Goal: Task Accomplishment & Management: Use online tool/utility

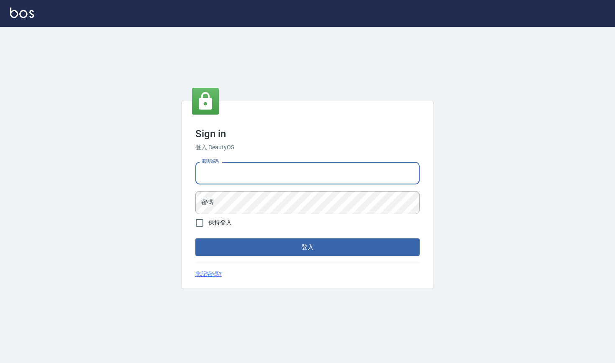
type input "0985335300"
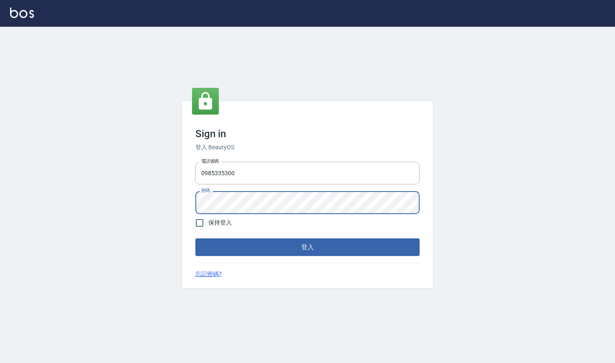
click at [308, 247] on button "登入" at bounding box center [307, 247] width 224 height 18
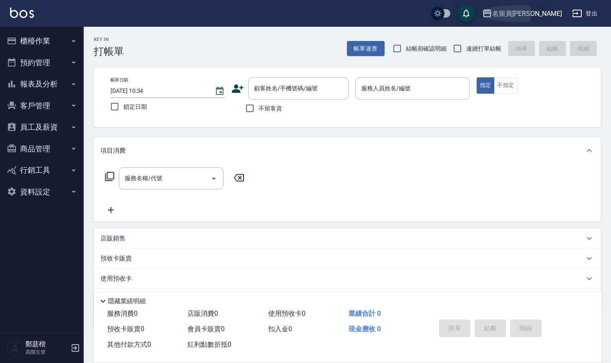
click at [528, 15] on div "名留員[PERSON_NAME]" at bounding box center [527, 13] width 70 height 10
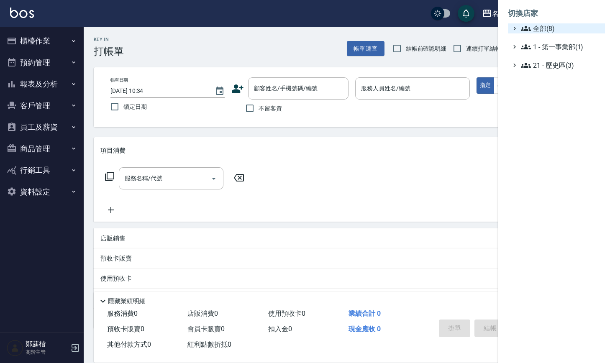
click at [535, 26] on span "全部(8)" at bounding box center [561, 28] width 81 height 10
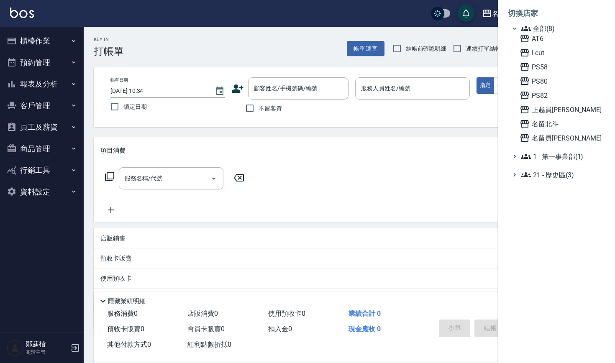
click at [541, 44] on div "AT6 I cut PS58 PS80 PS82 上越員[PERSON_NAME] 名留北斗 名留員[PERSON_NAME]" at bounding box center [560, 88] width 89 height 110
click at [541, 42] on span "AT6" at bounding box center [561, 38] width 82 height 10
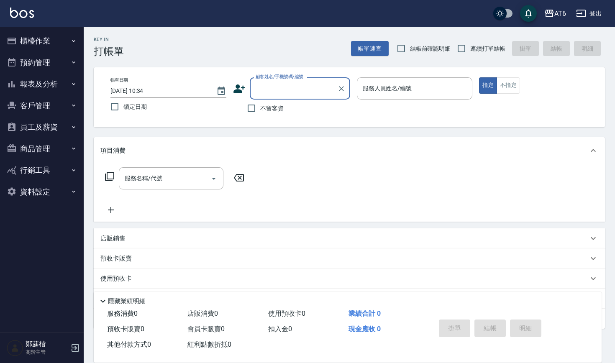
click at [54, 44] on button "櫃檯作業" at bounding box center [41, 41] width 77 height 22
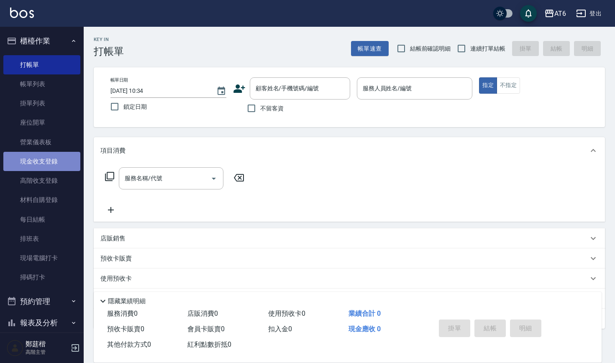
click at [44, 163] on link "現金收支登錄" at bounding box center [41, 161] width 77 height 19
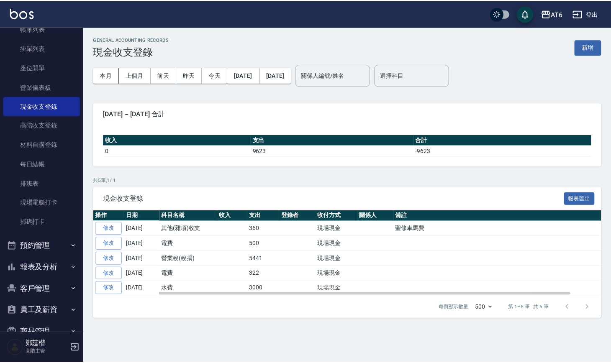
scroll to position [67, 0]
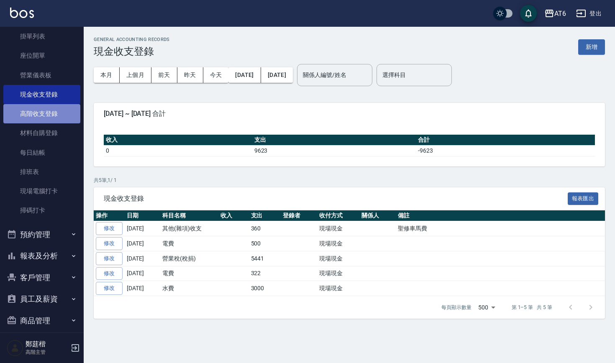
click at [59, 113] on link "高階收支登錄" at bounding box center [41, 113] width 77 height 19
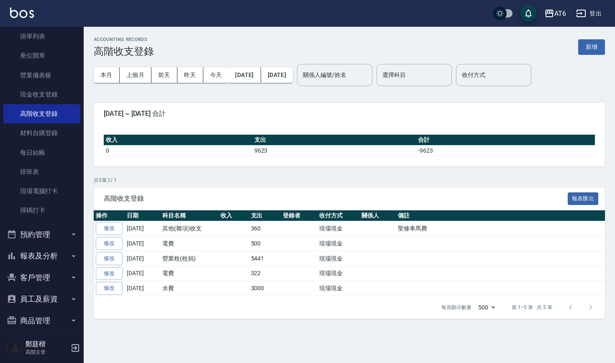
click at [141, 66] on div "本月 上個月 前天 昨天 今天 2025/08/01 2025/08/11" at bounding box center [193, 75] width 199 height 36
click at [133, 83] on div "本月 上個月 前天 昨天 今天 2025/08/01 2025/08/11" at bounding box center [193, 75] width 199 height 36
click at [258, 67] on button "2025/08/01" at bounding box center [244, 74] width 32 height 15
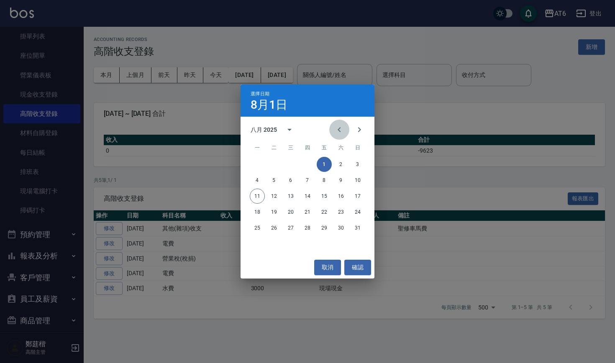
click at [342, 130] on icon "Previous month" at bounding box center [339, 130] width 10 height 10
click at [363, 166] on button "1" at bounding box center [357, 164] width 15 height 15
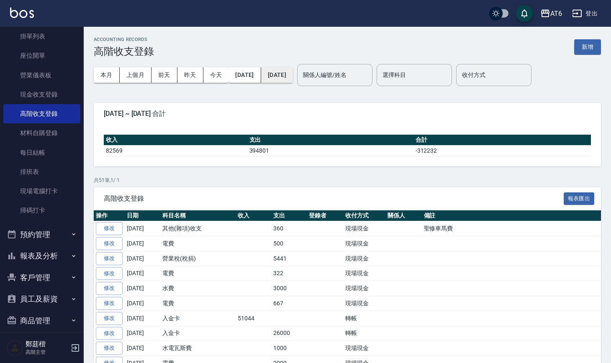
click at [293, 72] on button "2025/08/11" at bounding box center [277, 74] width 32 height 15
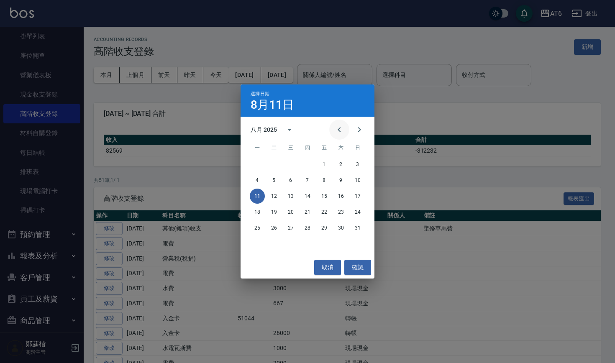
click at [345, 126] on button "Previous month" at bounding box center [339, 130] width 20 height 20
click at [257, 239] on button "30" at bounding box center [257, 243] width 15 height 15
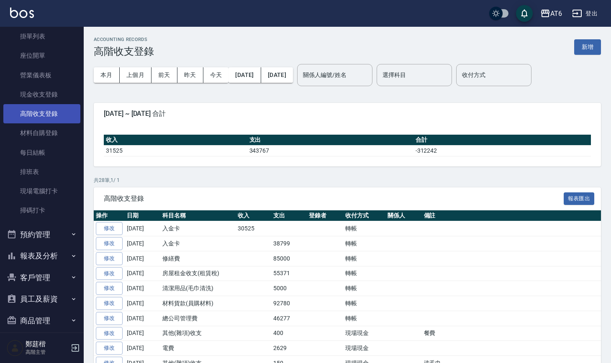
click at [71, 109] on link "高階收支登錄" at bounding box center [41, 113] width 77 height 19
click at [589, 49] on button "新增" at bounding box center [587, 46] width 27 height 15
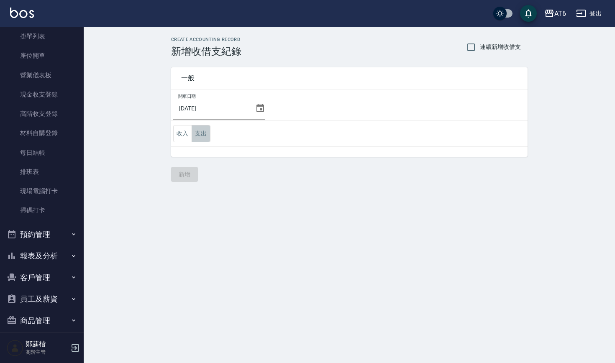
click at [203, 137] on button "支出" at bounding box center [201, 133] width 19 height 17
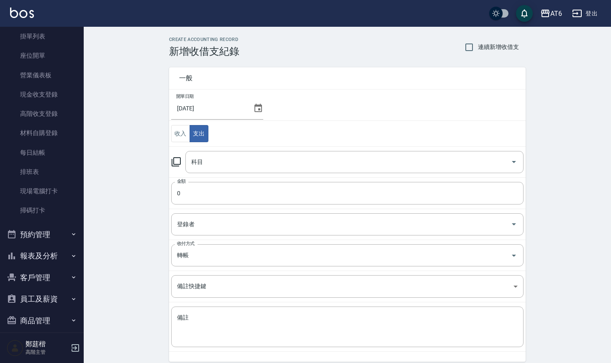
click at [253, 109] on icon at bounding box center [258, 108] width 10 height 10
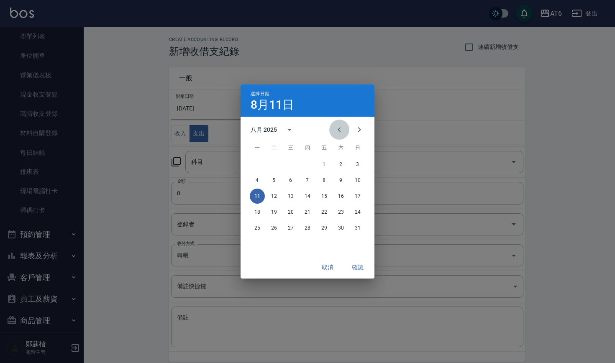
click at [335, 130] on icon "Previous month" at bounding box center [339, 130] width 10 height 10
click at [305, 227] on button "31" at bounding box center [307, 227] width 15 height 15
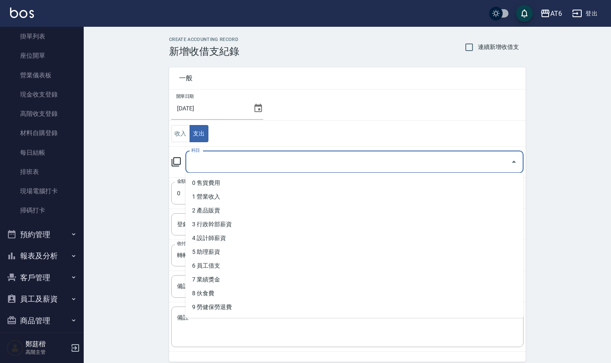
click at [223, 158] on input "科目" at bounding box center [348, 162] width 318 height 15
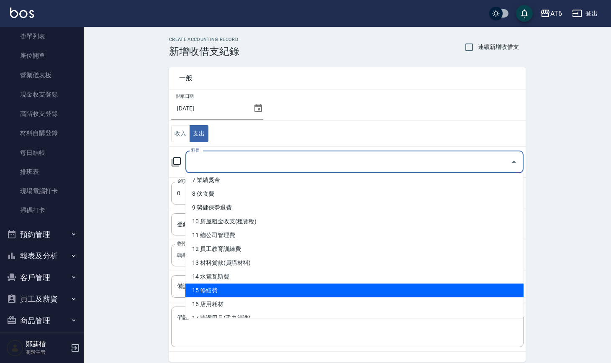
scroll to position [100, 0]
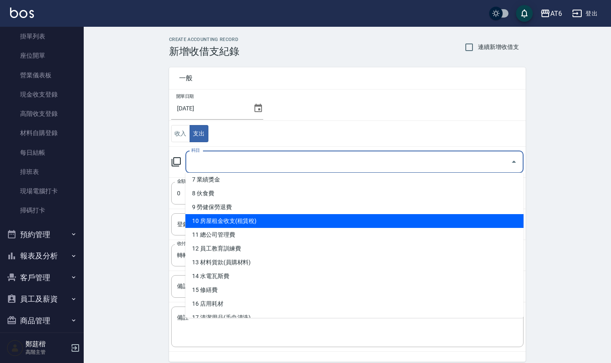
click at [231, 216] on li "10 房屋租金收支(租賃稅)" at bounding box center [354, 221] width 338 height 14
type input "10 房屋租金收支(租賃稅)"
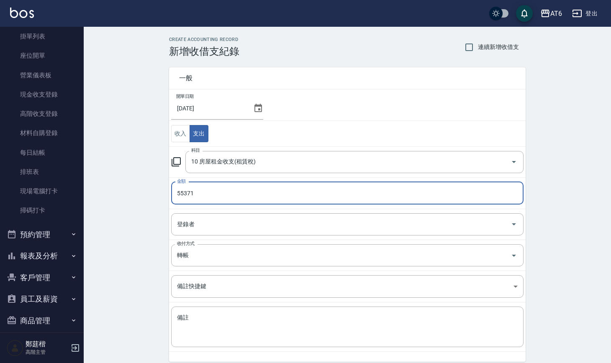
type input "55371"
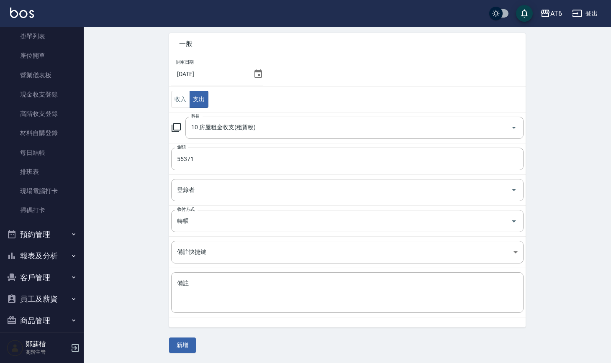
scroll to position [33, 0]
click at [182, 341] on button "新增" at bounding box center [182, 345] width 27 height 15
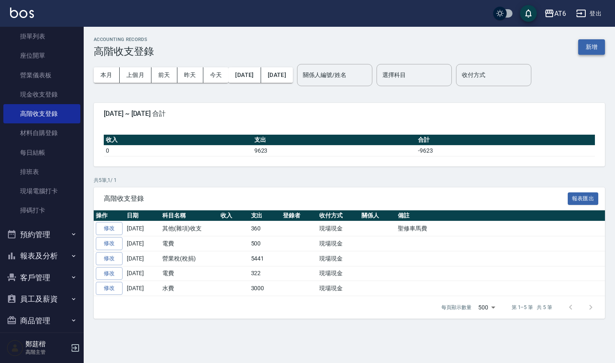
click at [589, 47] on button "新增" at bounding box center [591, 46] width 27 height 15
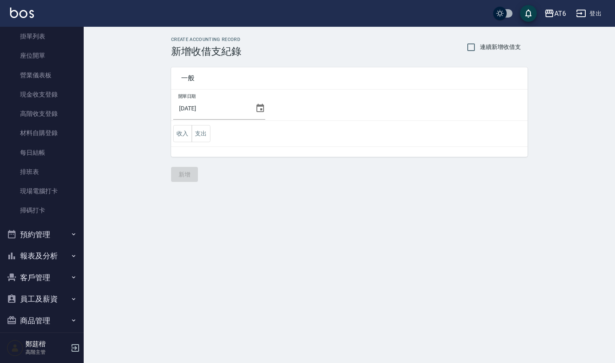
click at [256, 108] on icon at bounding box center [260, 108] width 10 height 10
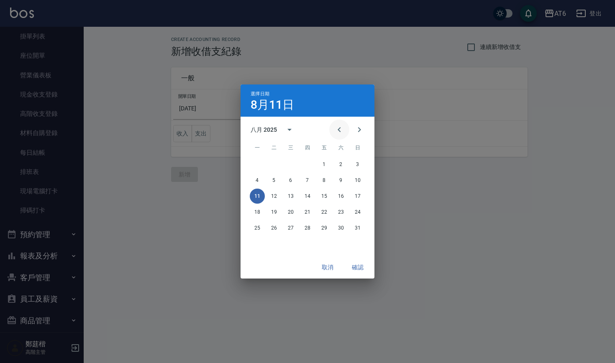
click at [342, 126] on icon "Previous month" at bounding box center [339, 130] width 10 height 10
click at [309, 229] on button "31" at bounding box center [307, 227] width 15 height 15
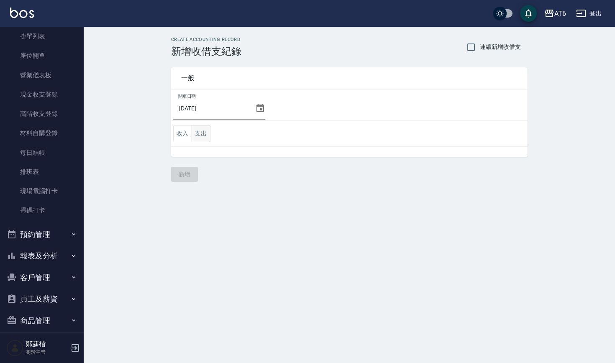
click at [199, 135] on button "支出" at bounding box center [201, 133] width 19 height 17
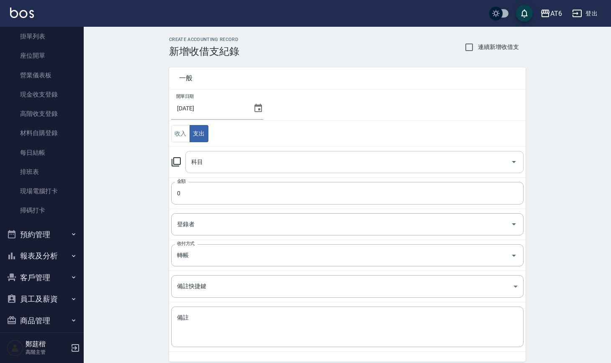
click at [222, 161] on input "科目" at bounding box center [348, 162] width 318 height 15
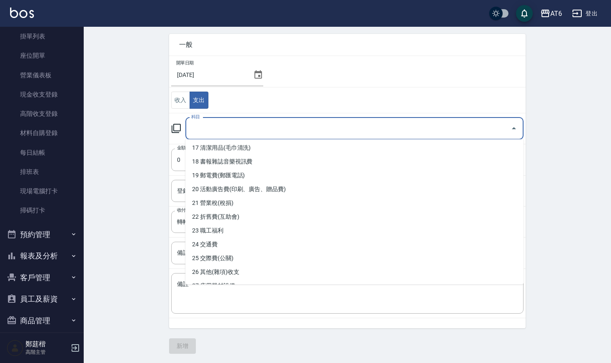
scroll to position [234, 0]
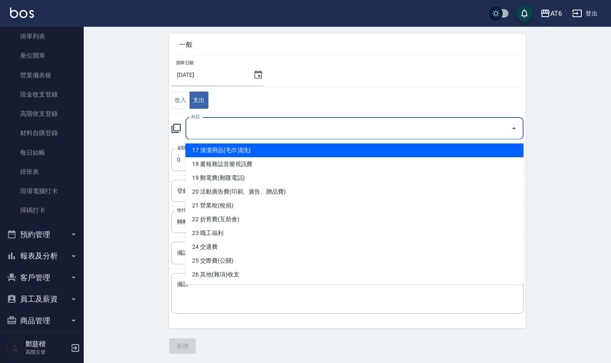
click at [233, 146] on li "17 清潔用品(毛巾清洗)" at bounding box center [354, 151] width 338 height 14
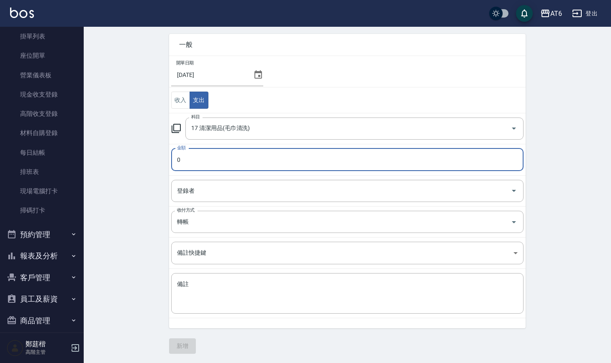
type input "17 清潔用品(毛巾清洗)"
type input "5000"
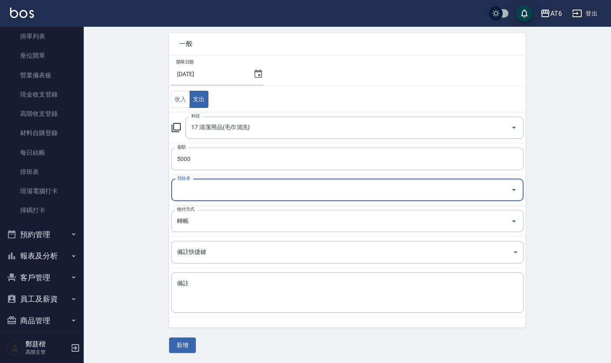
scroll to position [33, 0]
click at [187, 341] on button "新增" at bounding box center [182, 345] width 27 height 15
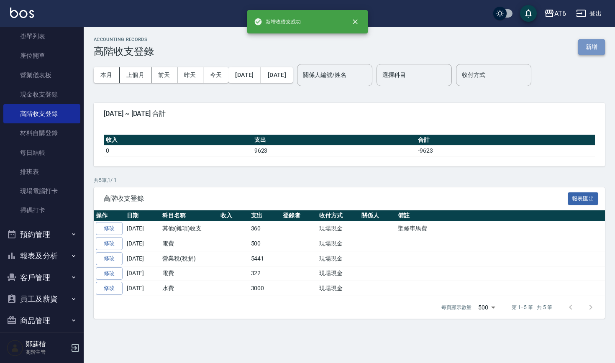
click at [590, 41] on button "新增" at bounding box center [591, 46] width 27 height 15
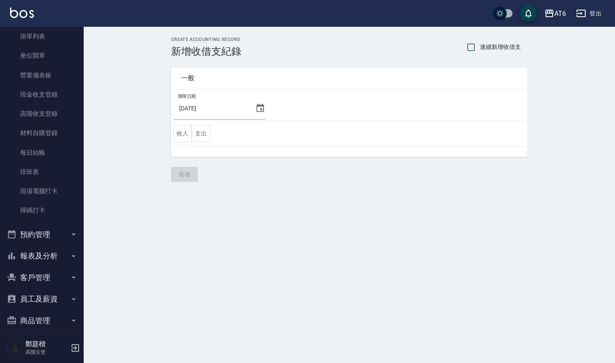
click at [256, 113] on icon at bounding box center [260, 108] width 10 height 10
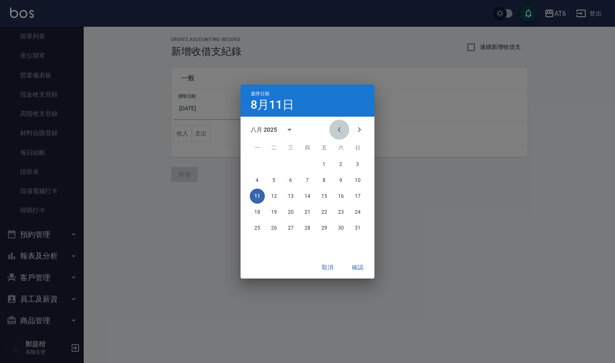
click at [333, 123] on button "Previous month" at bounding box center [339, 130] width 20 height 20
click at [306, 226] on button "31" at bounding box center [307, 227] width 15 height 15
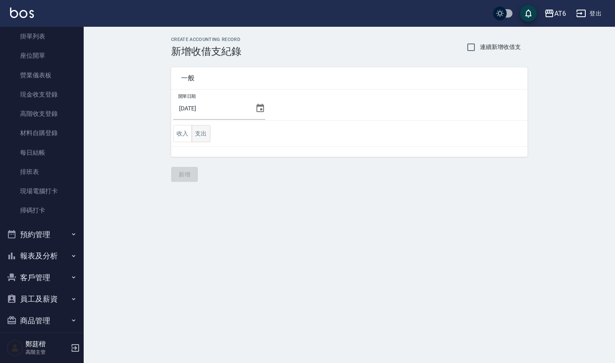
click at [207, 134] on button "支出" at bounding box center [201, 133] width 19 height 17
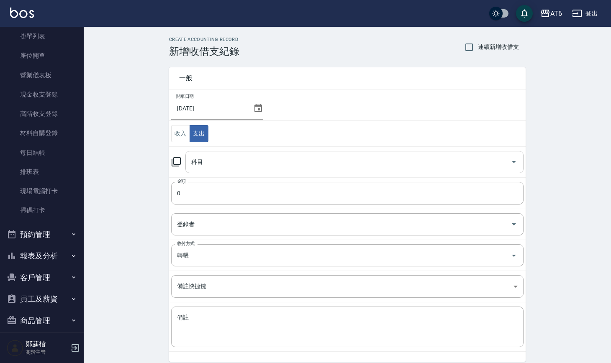
click at [253, 167] on input "科目" at bounding box center [348, 162] width 318 height 15
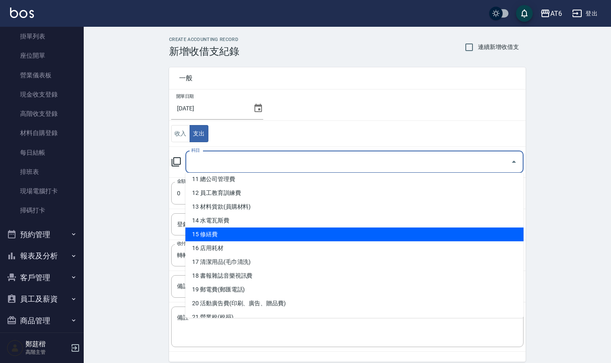
scroll to position [158, 0]
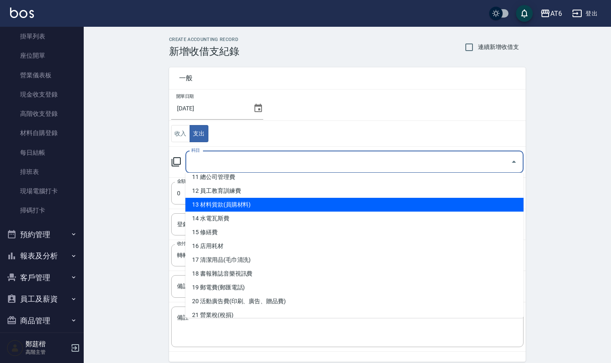
click at [264, 207] on li "13 材料貨款(員購材料)" at bounding box center [354, 205] width 338 height 14
type input "13 材料貨款(員購材料)"
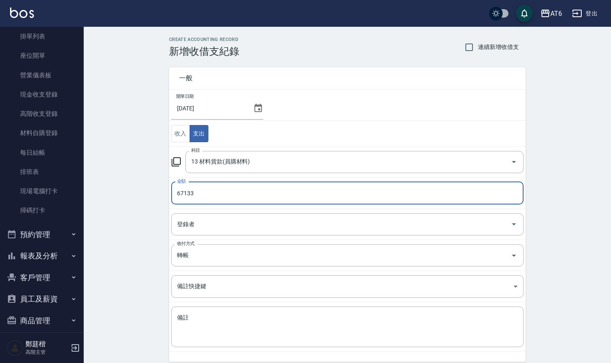
type input "67133"
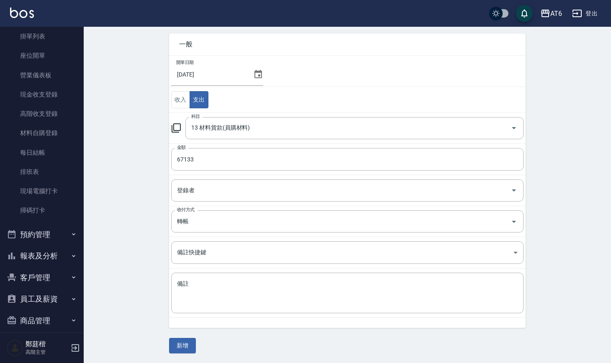
scroll to position [33, 0]
click at [182, 347] on button "新增" at bounding box center [182, 345] width 27 height 15
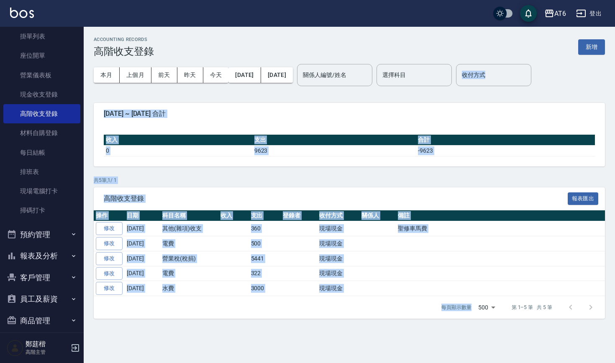
drag, startPoint x: 182, startPoint y: 347, endPoint x: 574, endPoint y: 63, distance: 483.9
click at [574, 63] on div "ACCOUNTING RECORDS 高階收支登錄 新增 本月 上個月 前天 昨天 今天 2025/08/01 2025/08/11 關係人編號/姓名 關係人…" at bounding box center [307, 181] width 615 height 363
click at [573, 63] on div "本月 上個月 前天 昨天 今天 2025/08/01 2025/08/11 關係人編號/姓名 關係人編號/姓名 選擇科目 選擇科目 收付方式 收付方式" at bounding box center [349, 75] width 511 height 36
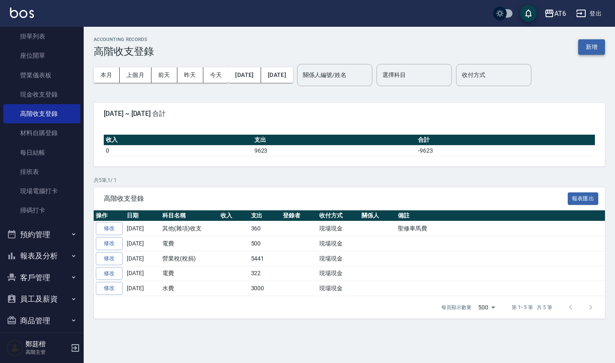
click at [593, 46] on button "新增" at bounding box center [591, 46] width 27 height 15
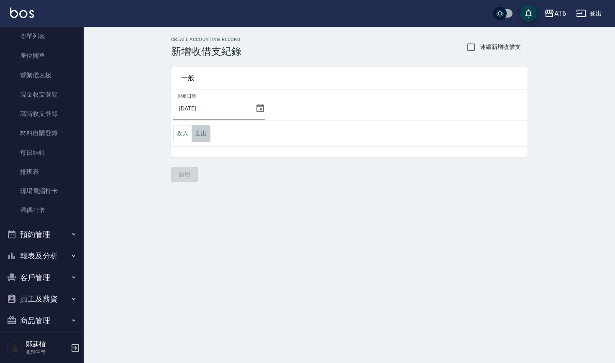
click at [203, 139] on button "支出" at bounding box center [201, 133] width 19 height 17
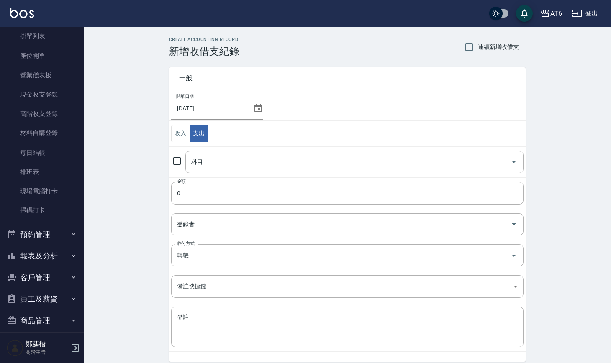
click at [259, 110] on icon at bounding box center [258, 108] width 8 height 8
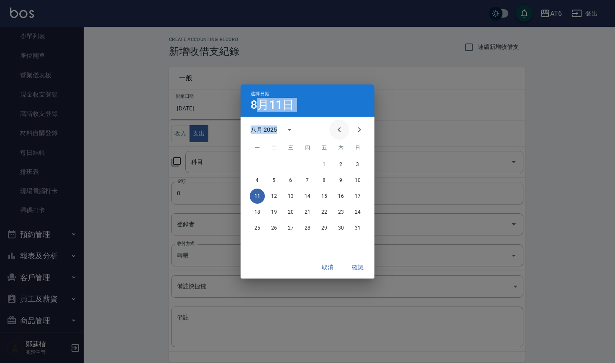
drag, startPoint x: 259, startPoint y: 110, endPoint x: 344, endPoint y: 133, distance: 88.6
click at [344, 133] on div "選擇日期 8月11日 八月 2025 一 二 三 四 五 六 日 1 2 3 4 5 6 7 8 9 10 11 12 13 14 15 16 17 18 1…" at bounding box center [308, 182] width 134 height 194
click at [345, 131] on button "Previous month" at bounding box center [339, 130] width 20 height 20
click at [306, 228] on button "31" at bounding box center [307, 227] width 15 height 15
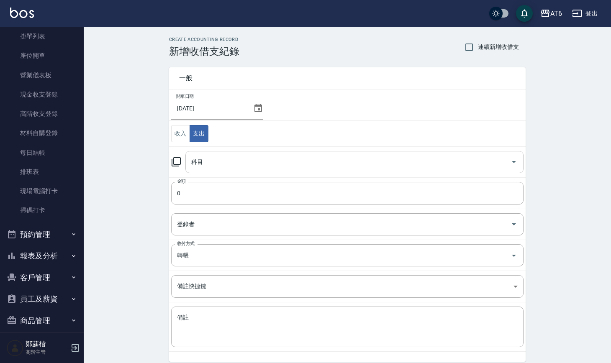
click at [284, 164] on input "科目" at bounding box center [348, 162] width 318 height 15
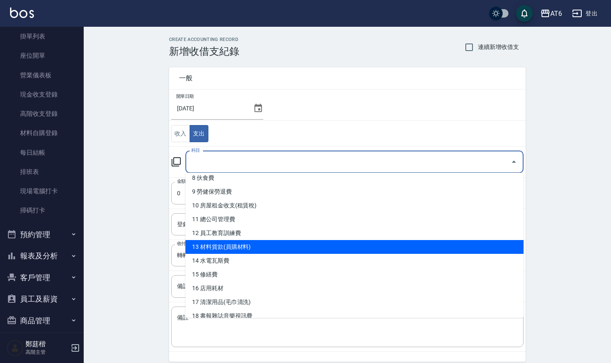
scroll to position [109, 0]
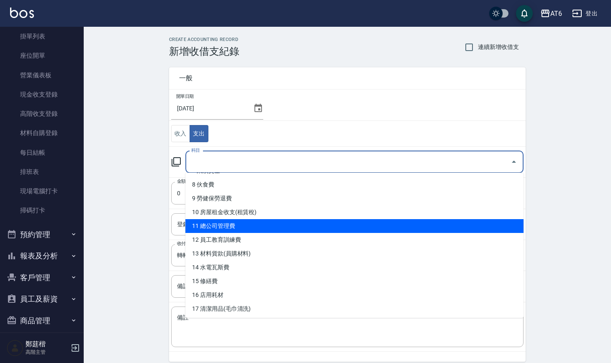
click at [274, 220] on li "11 總公司管理費" at bounding box center [354, 226] width 338 height 14
type input "11 總公司管理費"
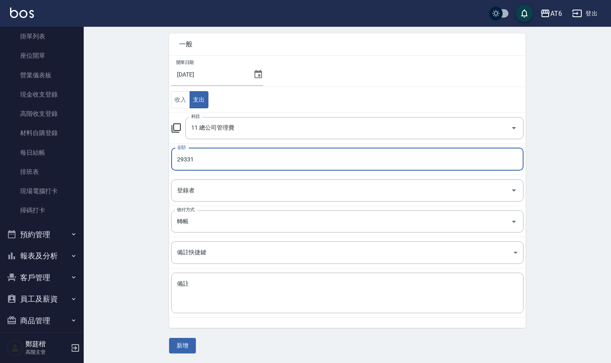
scroll to position [33, 0]
type input "29331"
click at [186, 342] on button "新增" at bounding box center [182, 345] width 27 height 15
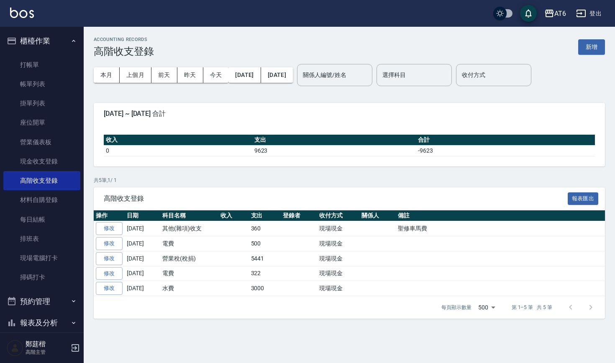
click at [50, 41] on button "櫃檯作業" at bounding box center [41, 41] width 77 height 22
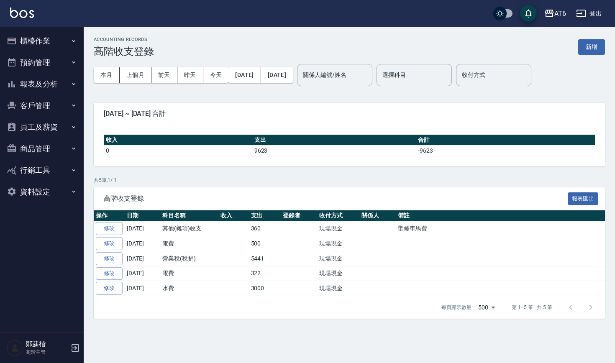
click at [58, 83] on button "報表及分析" at bounding box center [41, 84] width 77 height 22
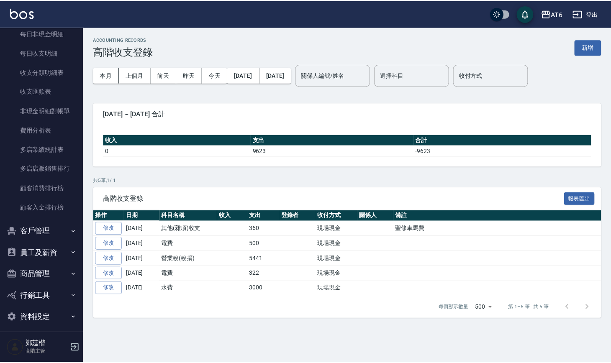
scroll to position [693, 0]
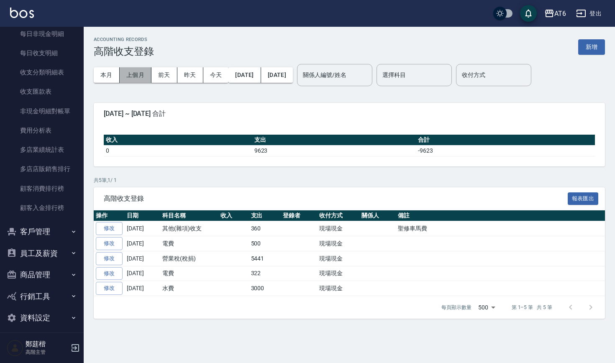
click at [128, 70] on button "上個月" at bounding box center [136, 74] width 32 height 15
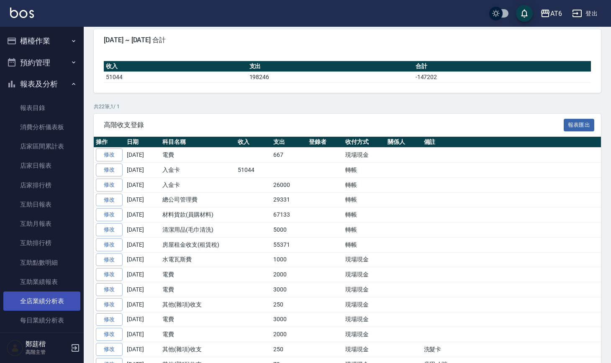
click at [46, 304] on link "全店業績分析表" at bounding box center [41, 301] width 77 height 19
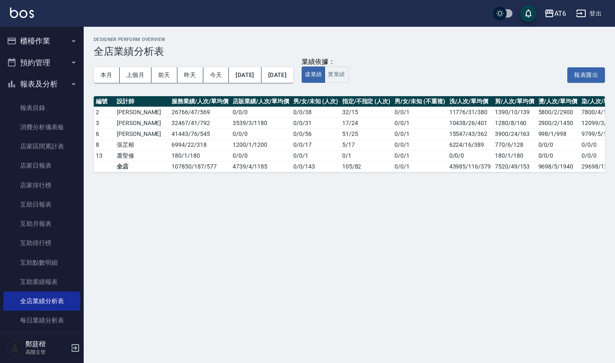
click at [615, 274] on div "Designer Perform Overview 全店業績分析表 本月 上個月 前天 昨天 今天 2025/08/01 2025/08/11 業績依據： 虛…" at bounding box center [307, 181] width 615 height 363
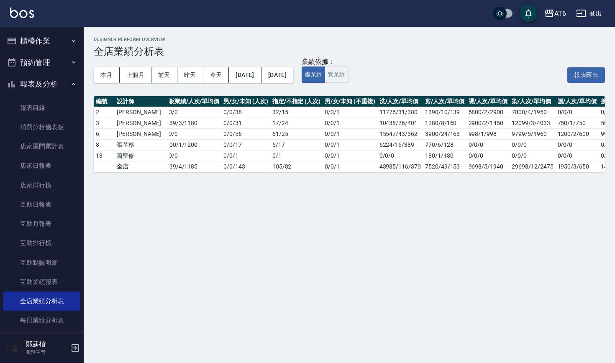
scroll to position [0, 86]
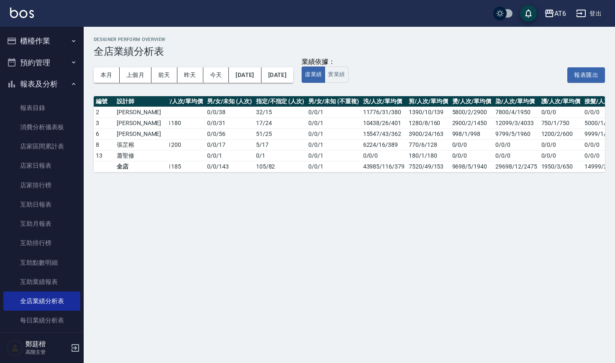
click at [65, 82] on button "報表及分析" at bounding box center [41, 84] width 77 height 22
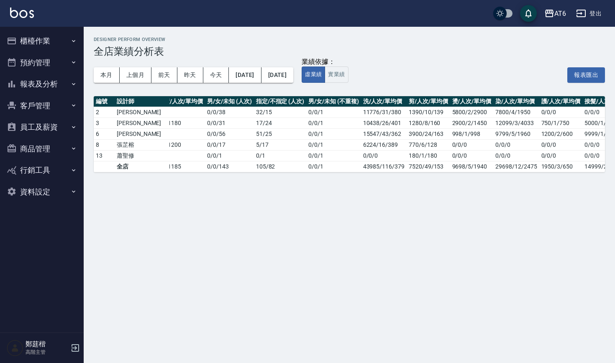
click at [54, 103] on button "客戶管理" at bounding box center [41, 106] width 77 height 22
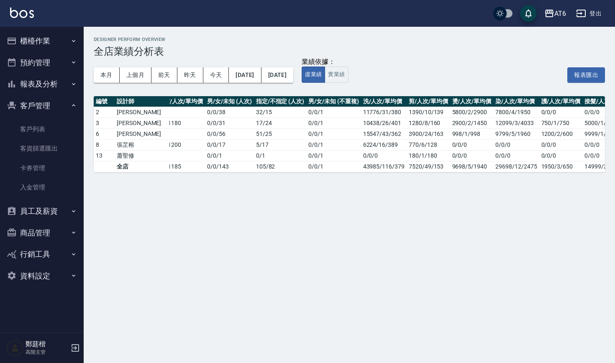
click at [66, 106] on button "客戶管理" at bounding box center [41, 106] width 77 height 22
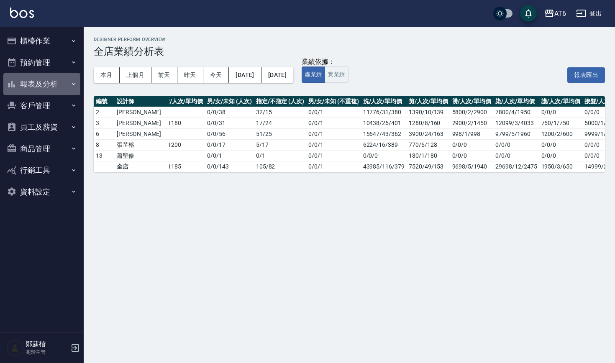
click at [69, 88] on button "報表及分析" at bounding box center [41, 84] width 77 height 22
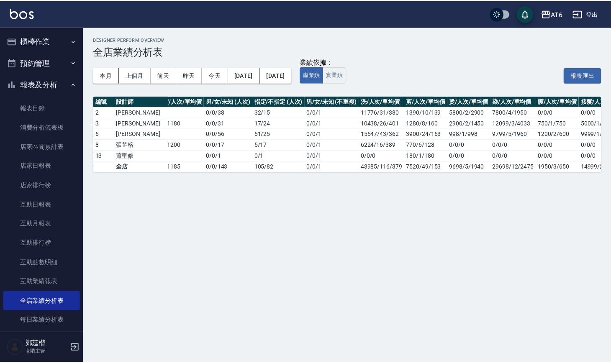
scroll to position [0, 0]
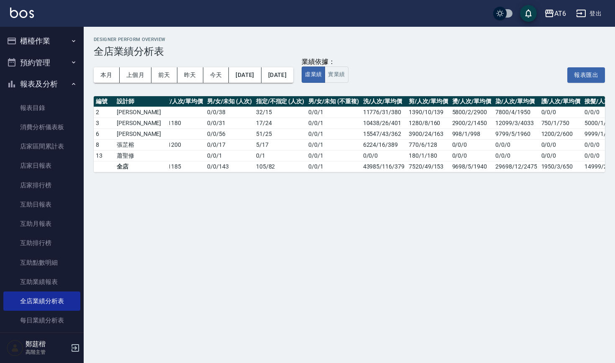
click at [59, 85] on button "報表及分析" at bounding box center [41, 84] width 77 height 22
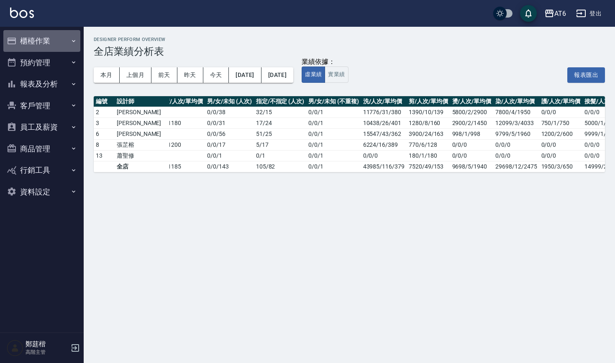
click at [72, 44] on icon "button" at bounding box center [73, 41] width 7 height 7
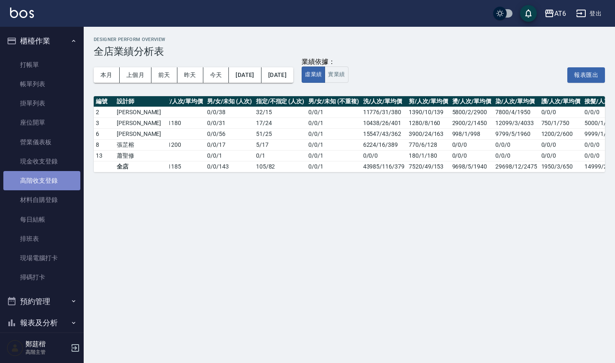
click at [53, 177] on link "高階收支登錄" at bounding box center [41, 180] width 77 height 19
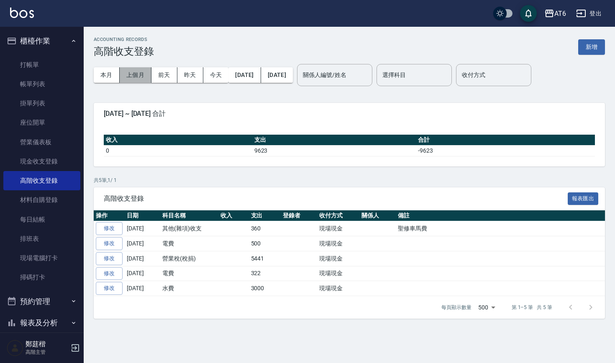
click at [142, 71] on button "上個月" at bounding box center [136, 74] width 32 height 15
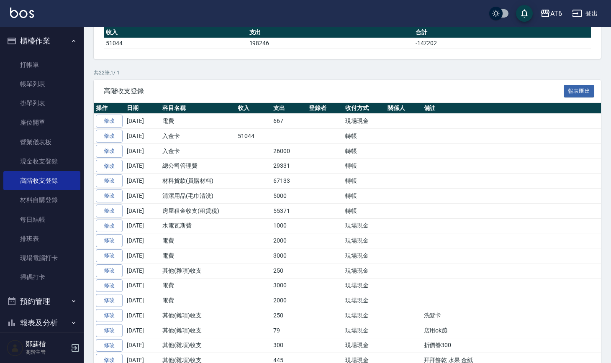
scroll to position [107, 0]
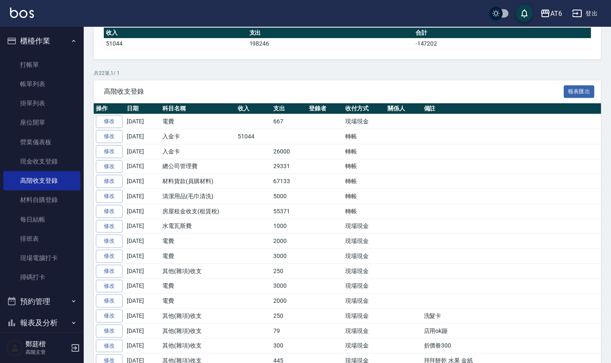
click at [66, 45] on button "櫃檯作業" at bounding box center [41, 41] width 77 height 22
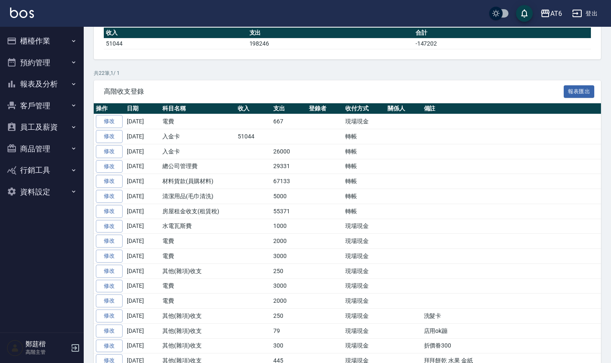
click at [58, 125] on button "員工及薪資" at bounding box center [41, 127] width 77 height 22
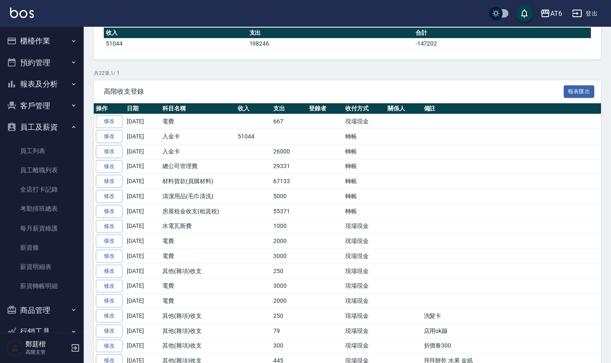
click at [58, 125] on button "員工及薪資" at bounding box center [41, 127] width 77 height 22
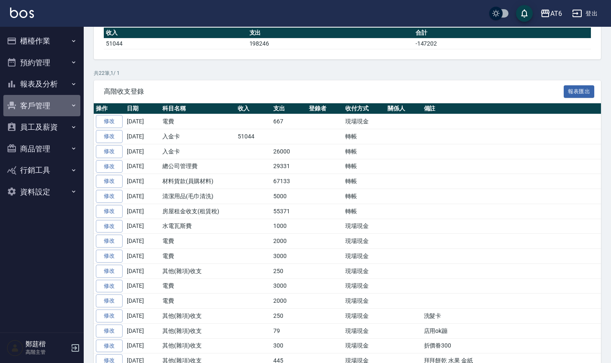
click at [65, 106] on button "客戶管理" at bounding box center [41, 106] width 77 height 22
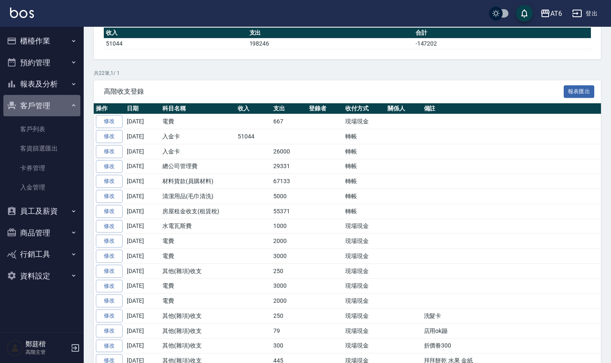
click at [65, 106] on button "客戶管理" at bounding box center [41, 106] width 77 height 22
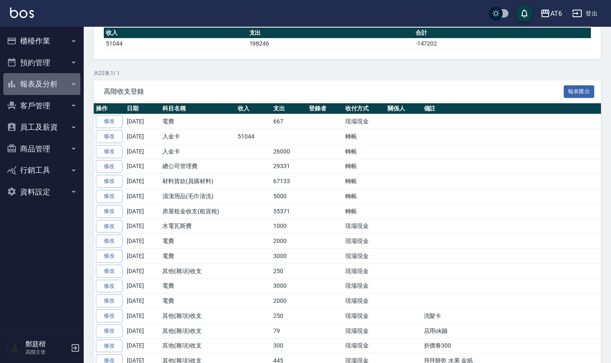
click at [74, 76] on button "報表及分析" at bounding box center [41, 84] width 77 height 22
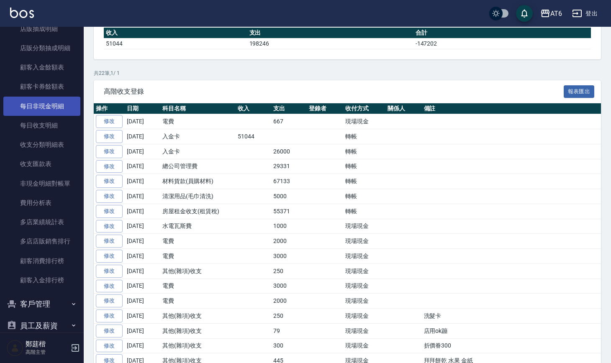
scroll to position [621, 0]
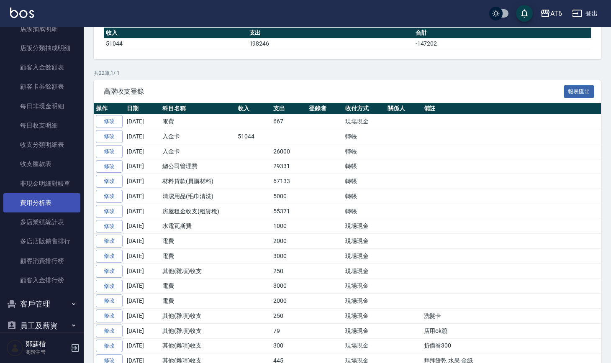
click at [41, 201] on link "費用分析表" at bounding box center [41, 202] width 77 height 19
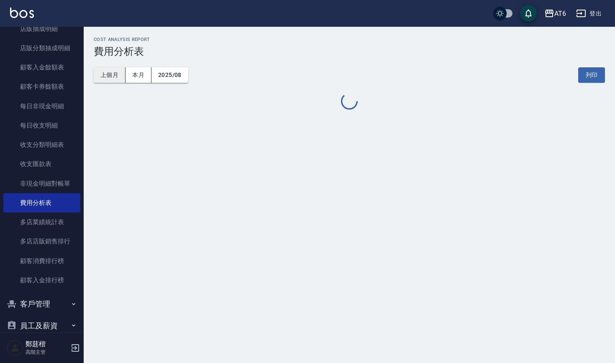
click at [115, 80] on button "上個月" at bounding box center [110, 74] width 32 height 15
click at [477, 28] on div "AT6 2025-07 費用分析表 列印時間： 2025-08-11-10:45 Cost analysis Report 費用分析表 上個月 本月 2025…" at bounding box center [349, 74] width 531 height 95
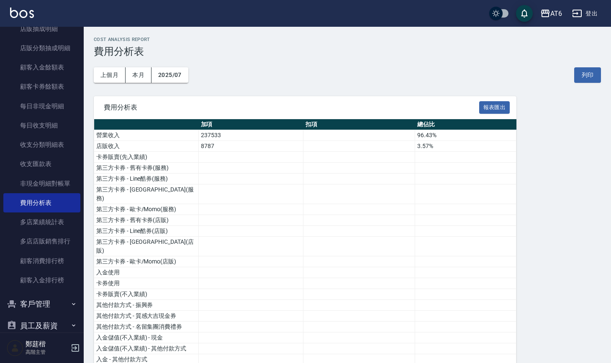
click at [450, 21] on div "AT6 登出" at bounding box center [305, 13] width 611 height 27
click at [411, 67] on div "上個月 本月 2025/07 列印" at bounding box center [347, 75] width 507 height 36
click at [112, 73] on button "上個月" at bounding box center [110, 74] width 32 height 15
click at [175, 76] on button "2025/07" at bounding box center [169, 74] width 37 height 15
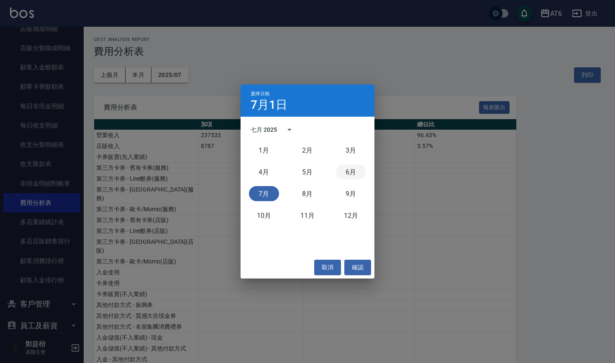
click at [342, 172] on button "6月" at bounding box center [351, 171] width 30 height 15
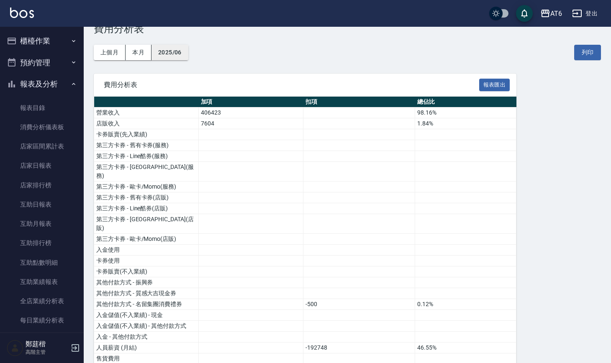
click at [163, 51] on button "2025/06" at bounding box center [169, 52] width 37 height 15
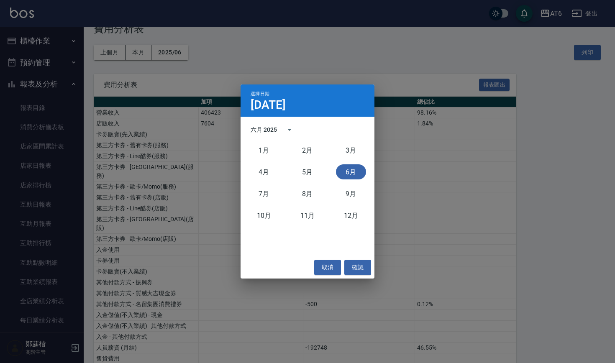
click at [248, 186] on div "7月" at bounding box center [264, 194] width 44 height 22
click at [252, 182] on div "4月" at bounding box center [264, 172] width 44 height 22
click at [260, 188] on button "7月" at bounding box center [264, 193] width 30 height 15
